Goal: Transaction & Acquisition: Purchase product/service

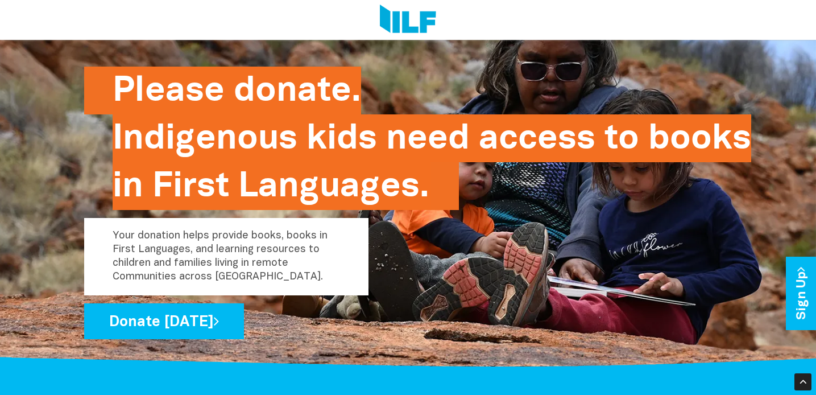
scroll to position [788, 0]
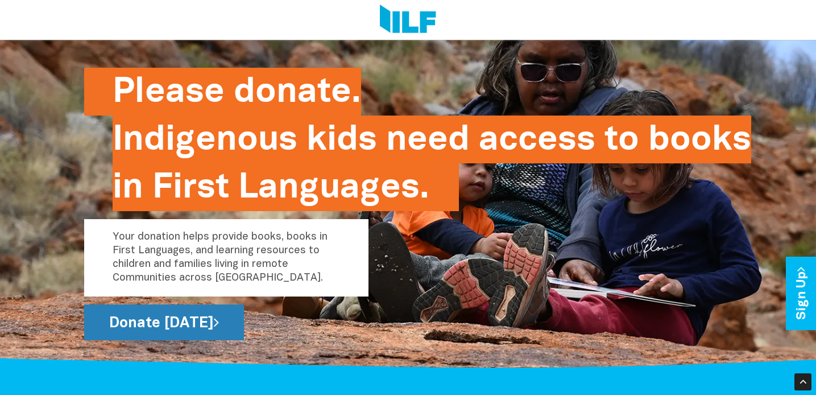
click at [178, 320] on link "Donate [DATE]" at bounding box center [164, 322] width 160 height 36
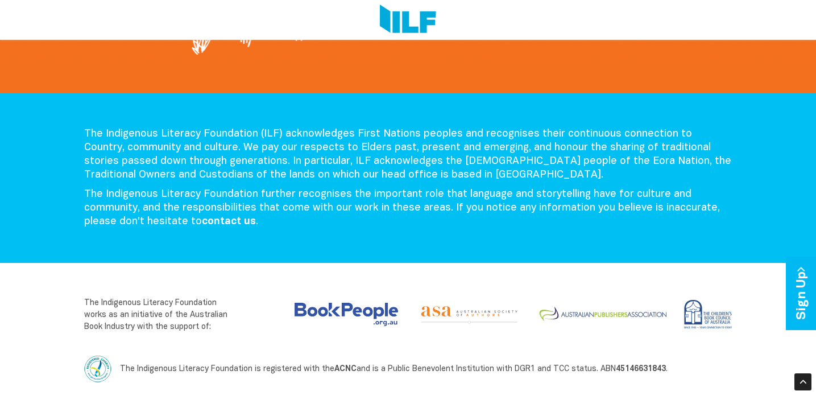
scroll to position [2416, 0]
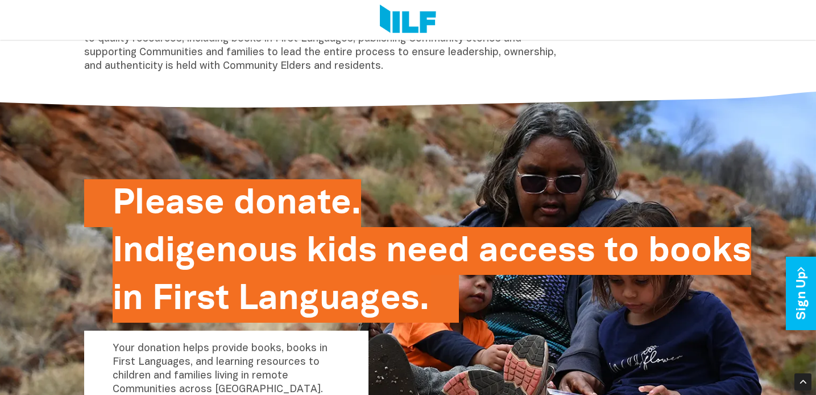
scroll to position [725, 0]
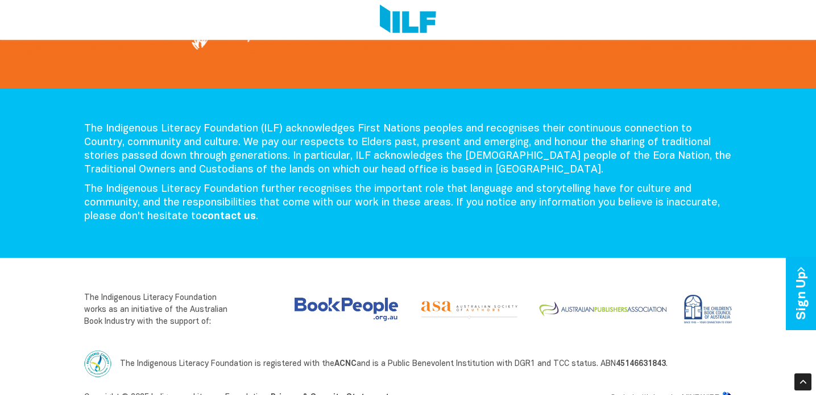
scroll to position [1855, 0]
